Goal: Task Accomplishment & Management: Manage account settings

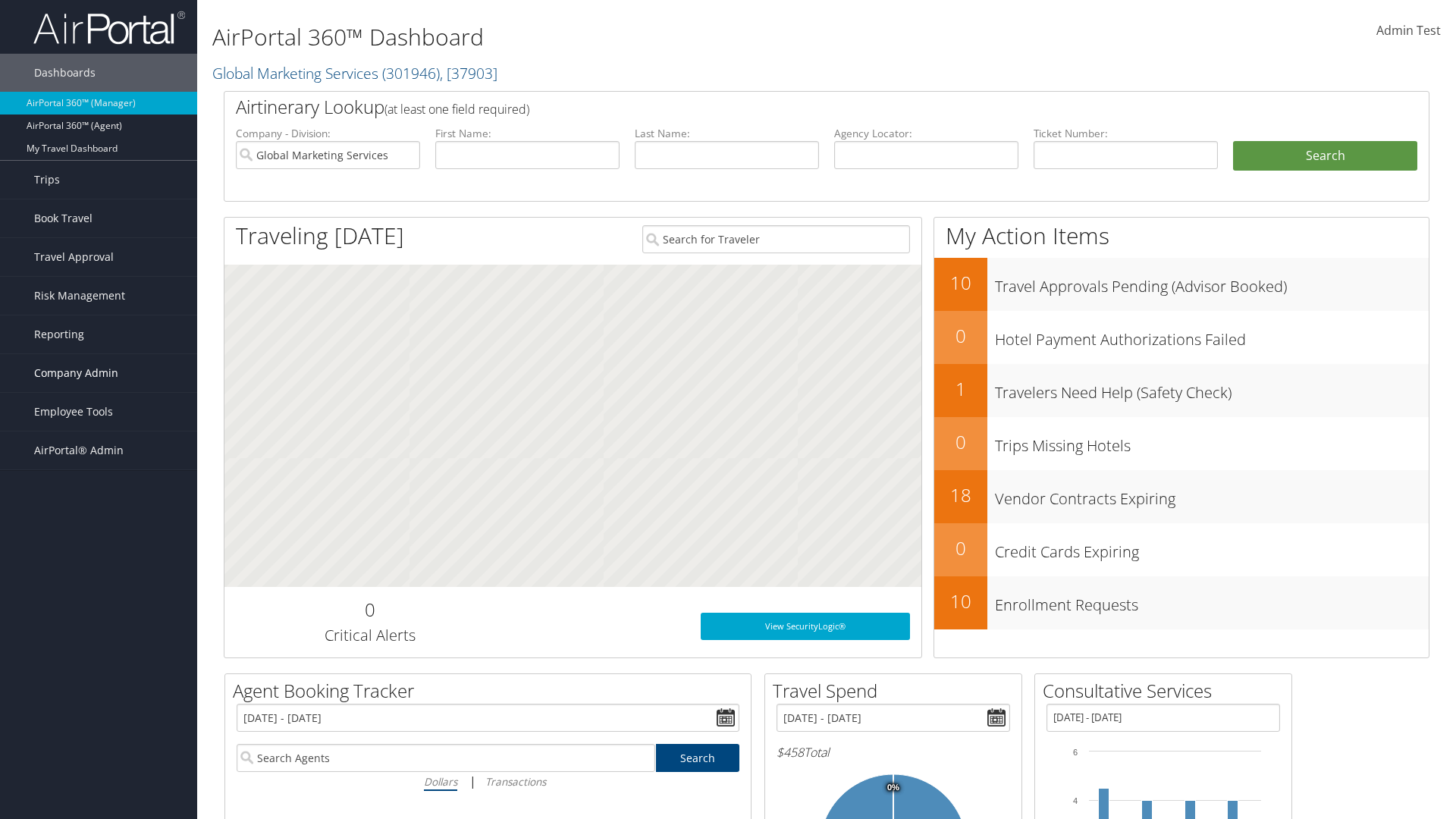
click at [98, 373] on span "Company Admin" at bounding box center [76, 373] width 84 height 38
click at [98, 665] on link "Technology Settings" at bounding box center [98, 676] width 197 height 22
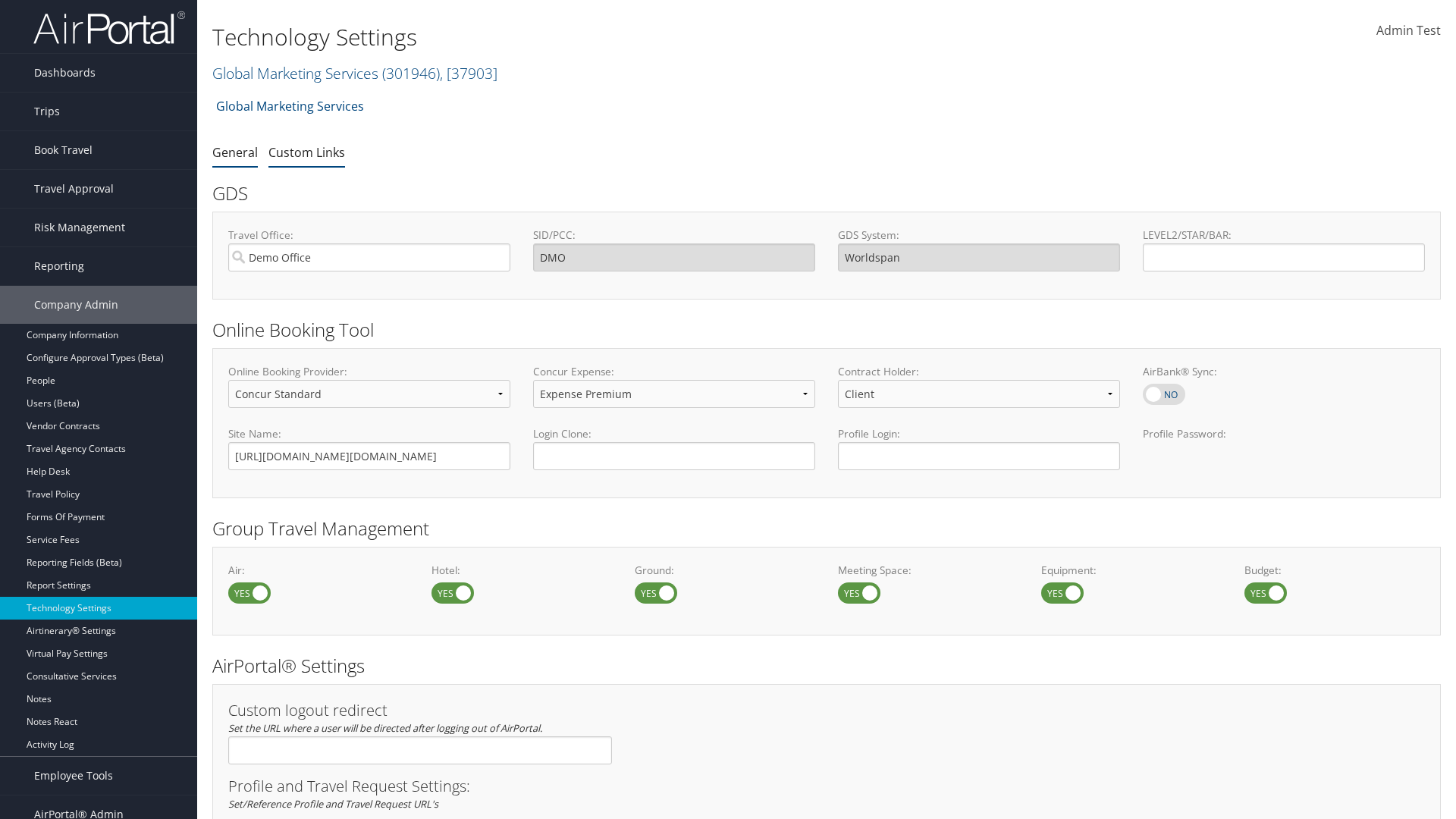
click at [306, 151] on link "Custom Links" at bounding box center [307, 152] width 77 height 17
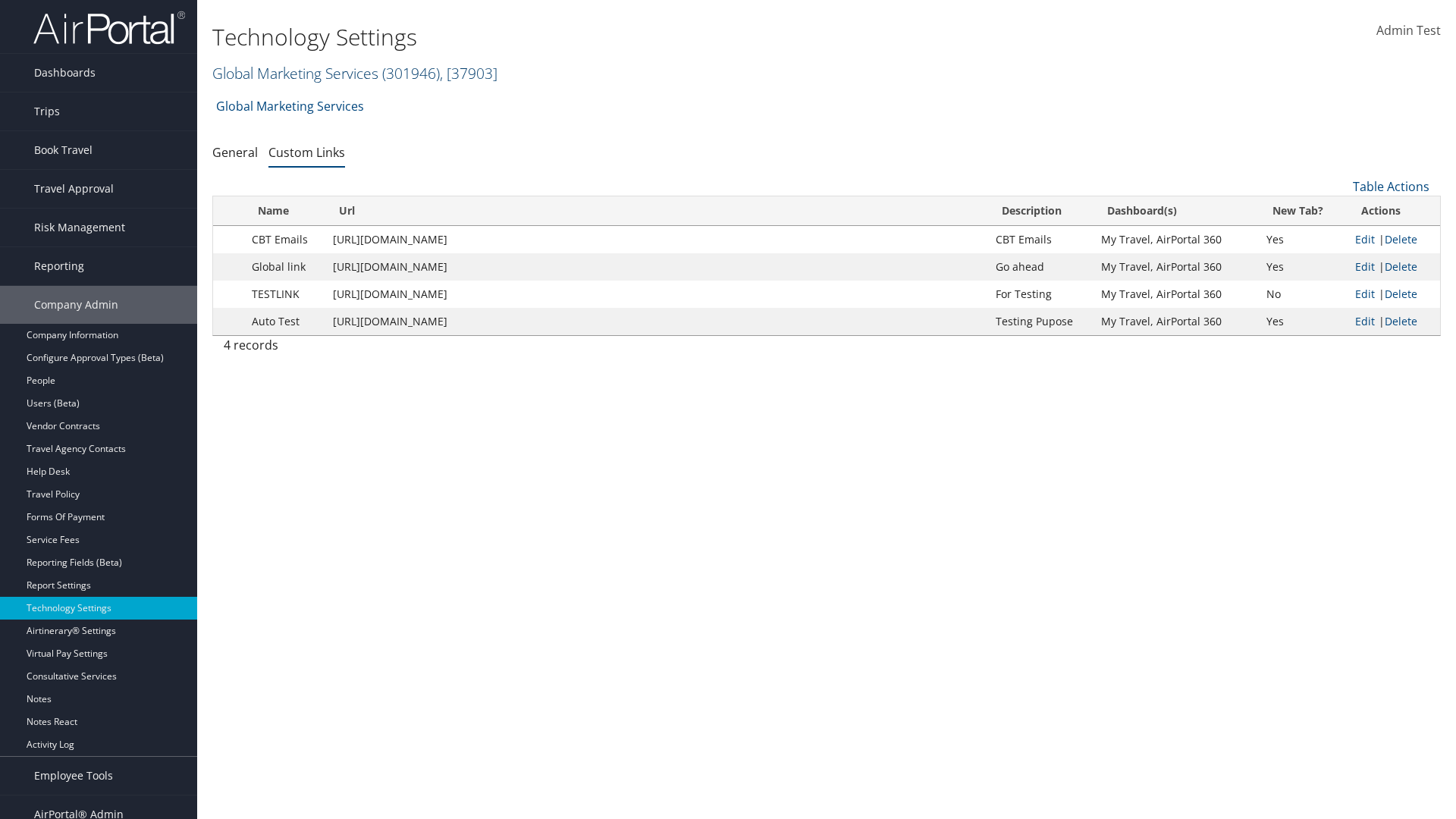
click at [294, 73] on link "Global Marketing Services ( 301946 ) , [ 37903 ]" at bounding box center [354, 73] width 285 height 21
click at [0, 0] on input "search" at bounding box center [0, 0] width 0 height 0
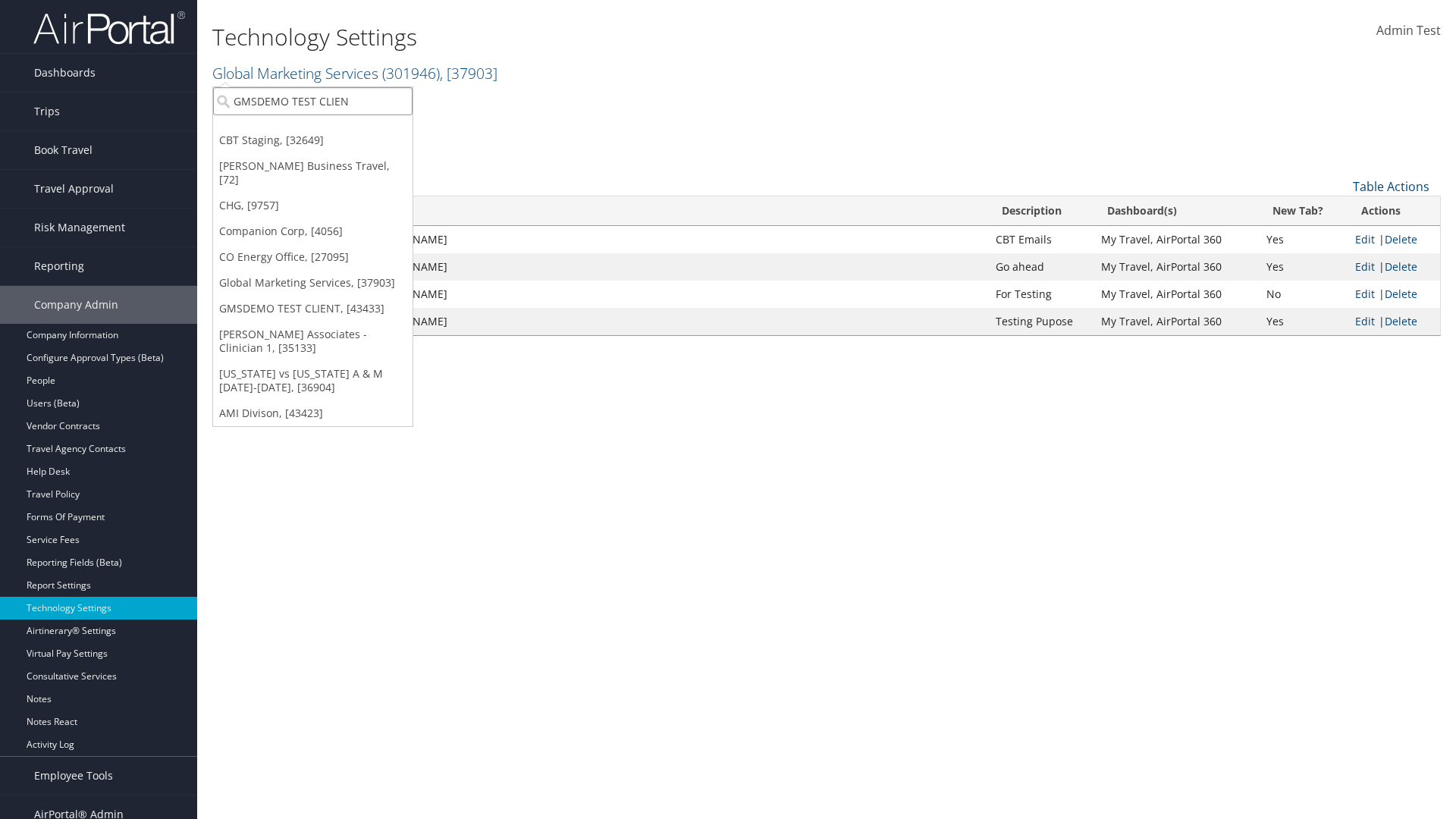
type input "GMSDEMO TEST CLIENT"
click at [354, 129] on div "GMSDEMO TEST CLIENT (GMSDEMOCHILDR), [43433]" at bounding box center [354, 128] width 300 height 13
